Goal: Find specific page/section: Find specific page/section

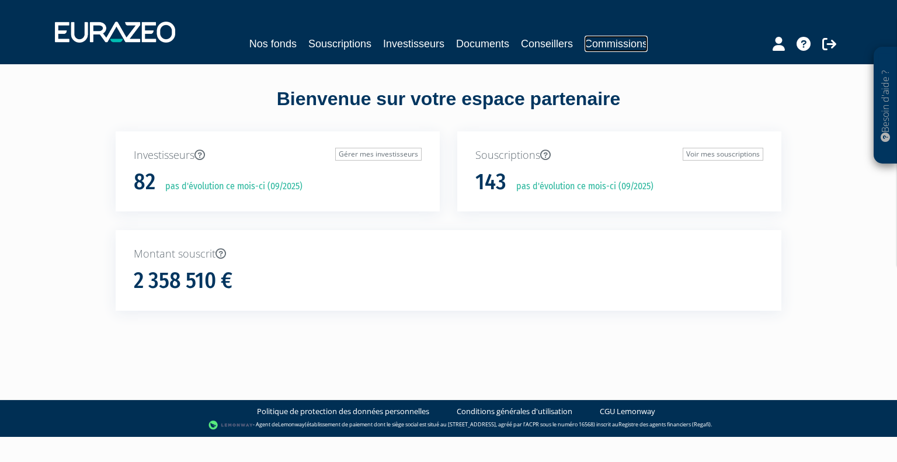
click at [619, 44] on link "Commissions" at bounding box center [616, 44] width 63 height 16
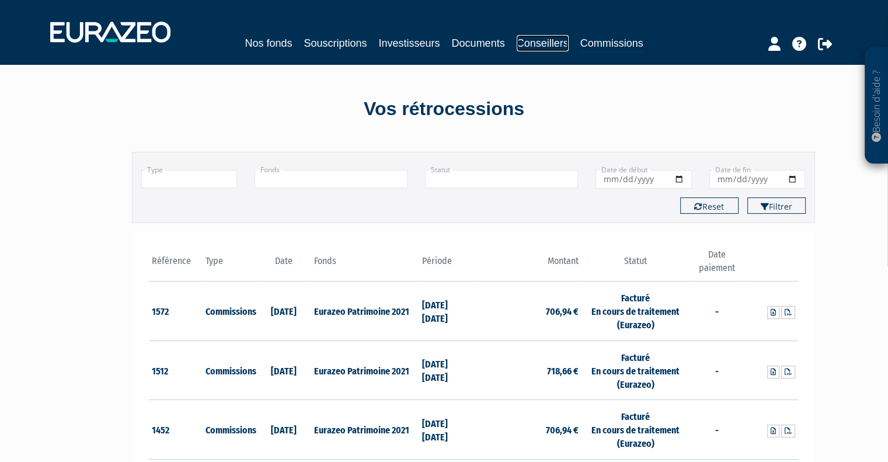
click at [547, 44] on link "Conseillers" at bounding box center [543, 43] width 52 height 16
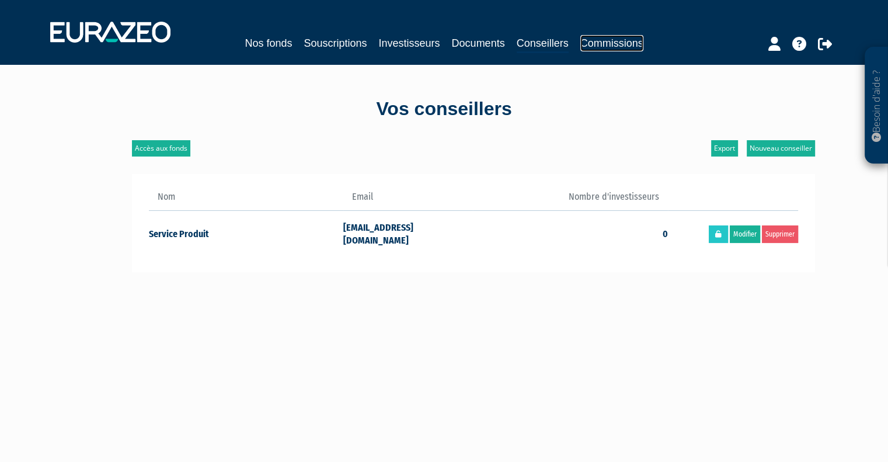
click at [600, 41] on link "Commissions" at bounding box center [612, 43] width 63 height 16
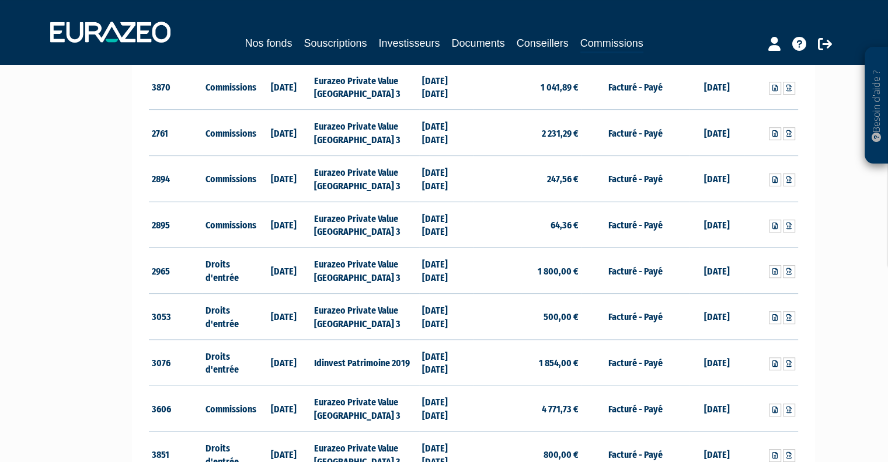
scroll to position [467, 0]
